Goal: Transaction & Acquisition: Purchase product/service

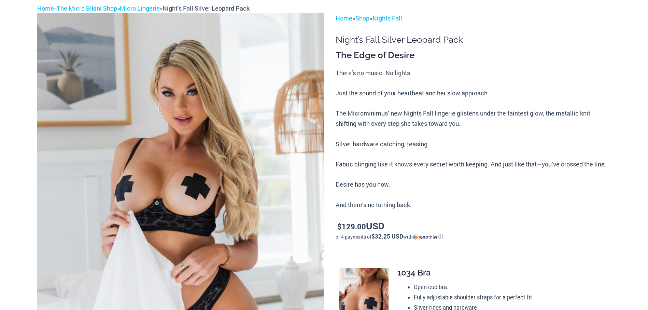
scroll to position [68, 0]
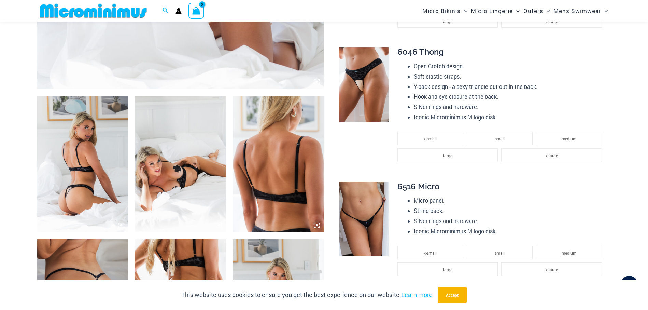
click at [121, 224] on icon at bounding box center [121, 225] width 2 height 2
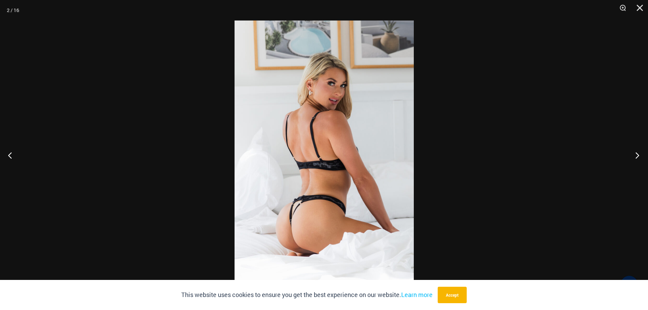
click at [645, 148] on button "Next" at bounding box center [636, 155] width 26 height 34
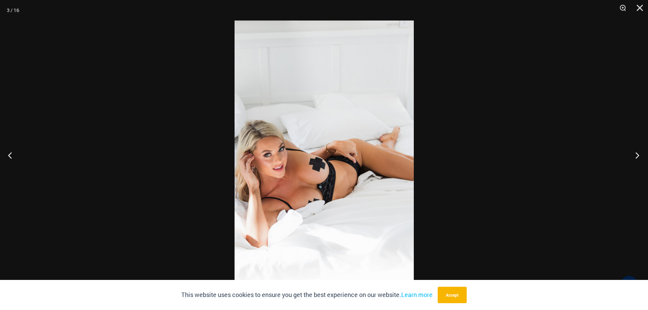
click at [642, 153] on button "Next" at bounding box center [636, 155] width 26 height 34
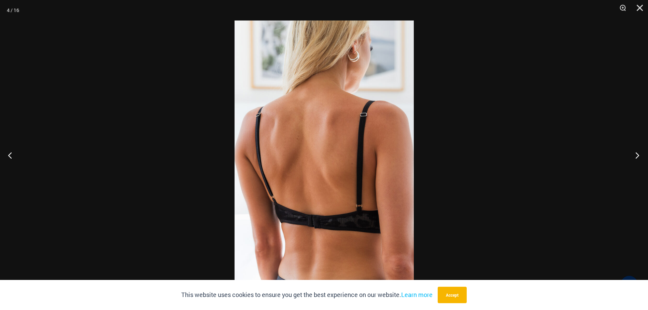
click at [642, 153] on button "Next" at bounding box center [636, 155] width 26 height 34
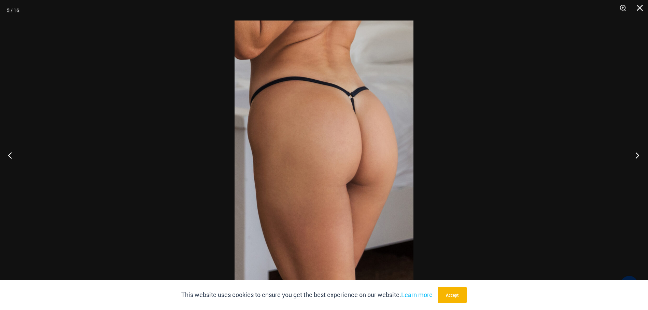
click at [642, 153] on button "Next" at bounding box center [636, 155] width 26 height 34
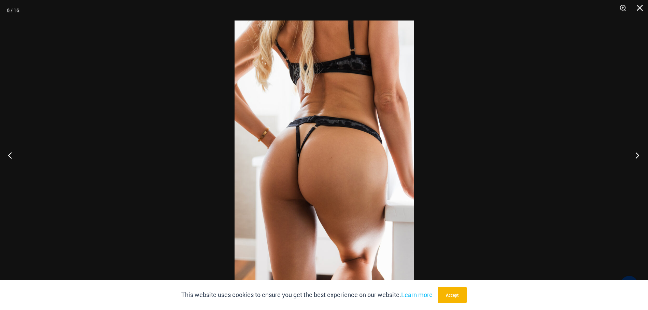
click at [642, 153] on button "Next" at bounding box center [636, 155] width 26 height 34
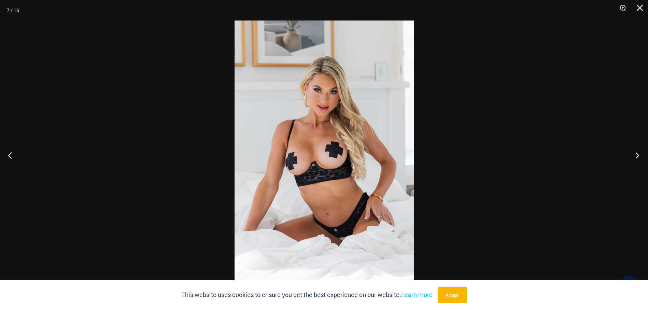
click at [642, 153] on button "Next" at bounding box center [636, 155] width 26 height 34
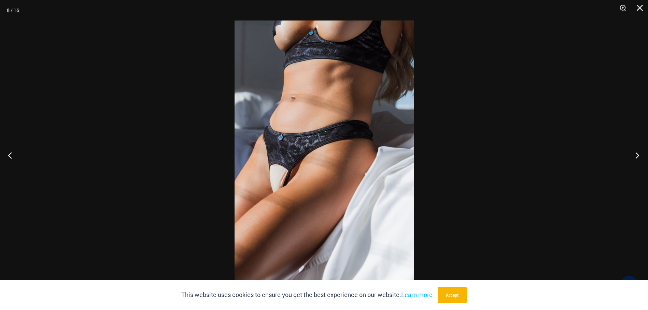
click at [642, 153] on button "Next" at bounding box center [636, 155] width 26 height 34
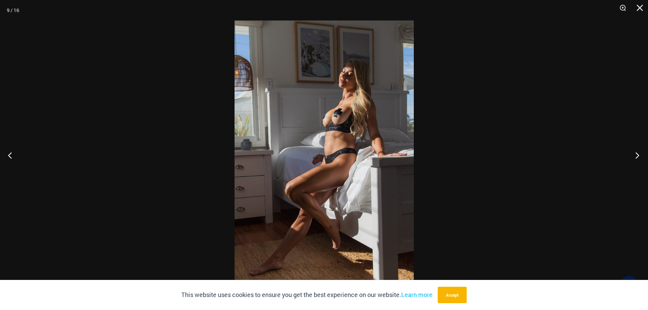
click at [641, 153] on button "Next" at bounding box center [636, 155] width 26 height 34
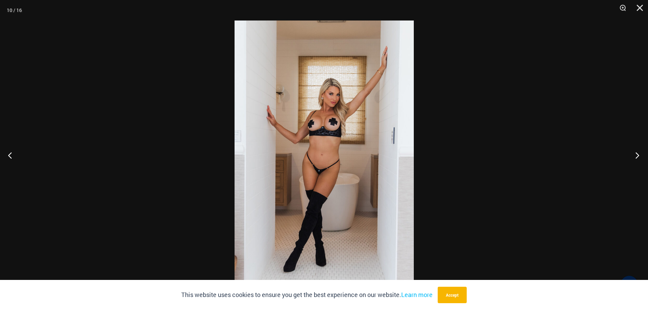
click at [641, 153] on button "Next" at bounding box center [636, 155] width 26 height 34
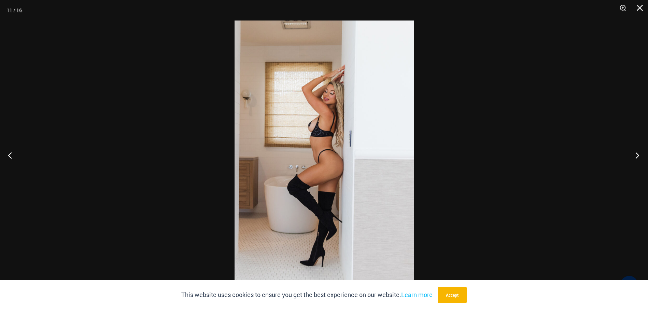
click at [641, 153] on button "Next" at bounding box center [636, 155] width 26 height 34
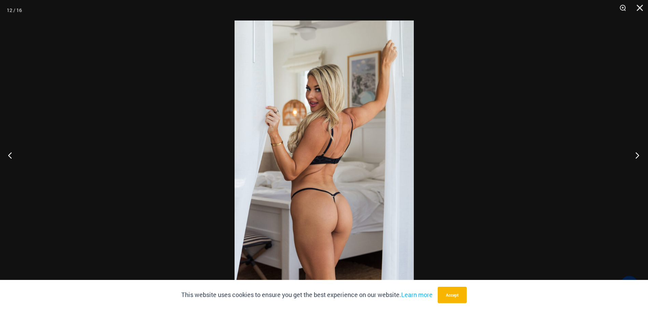
click at [641, 153] on button "Next" at bounding box center [636, 155] width 26 height 34
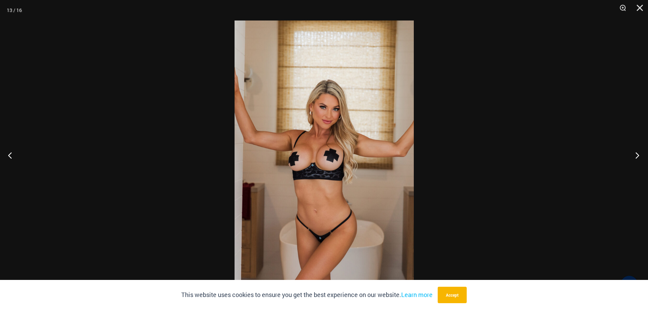
click at [641, 153] on button "Next" at bounding box center [636, 155] width 26 height 34
